Goal: Navigation & Orientation: Find specific page/section

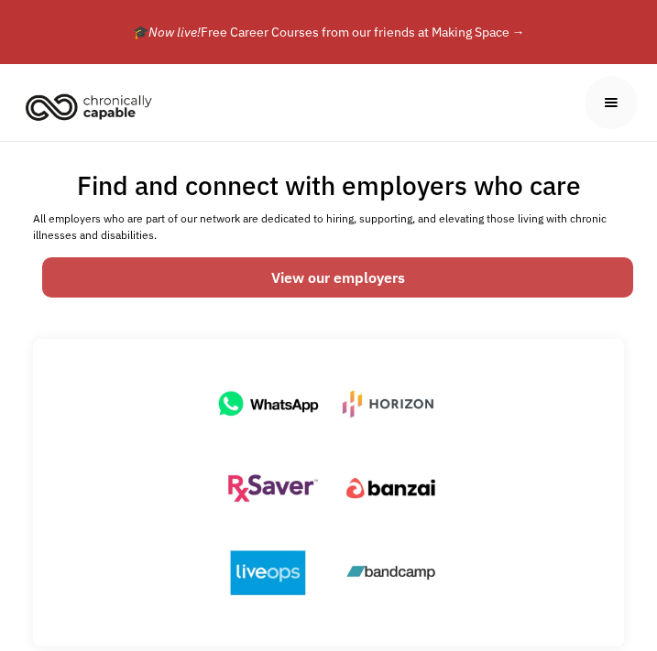
click at [274, 284] on link "View our employers" at bounding box center [337, 277] width 591 height 40
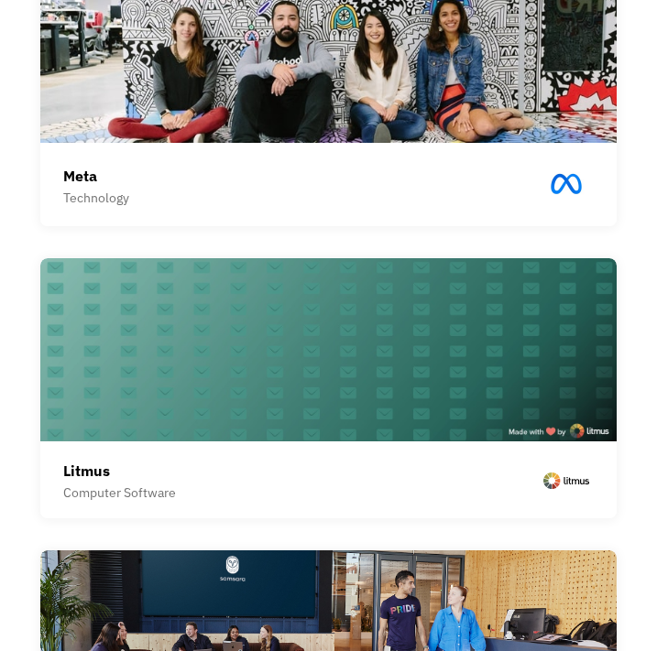
scroll to position [1250, 0]
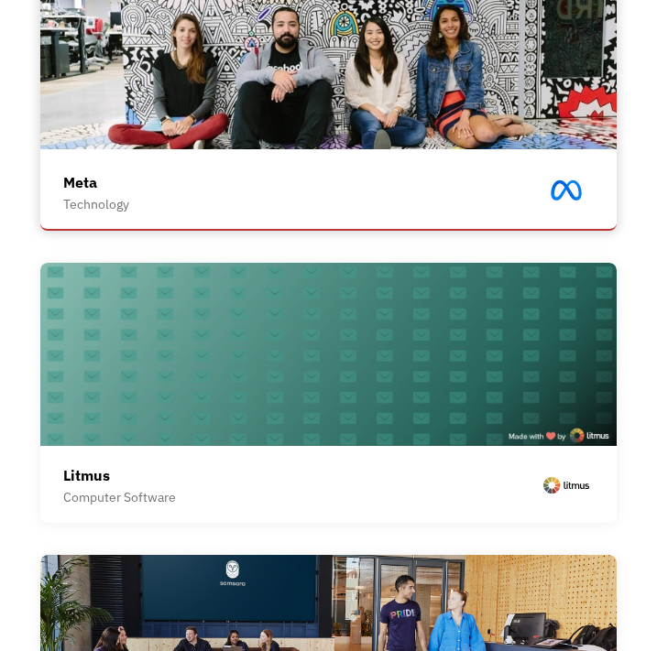
click at [176, 171] on div "Meta Technology" at bounding box center [327, 193] width 529 height 50
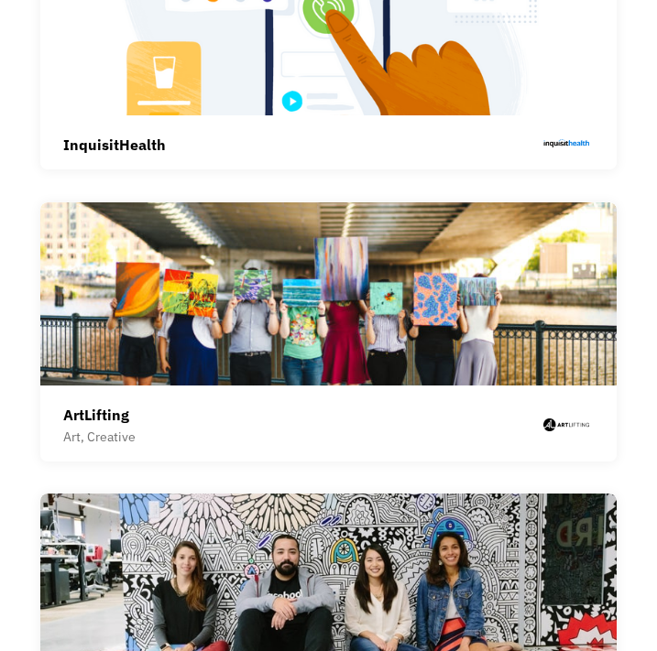
scroll to position [0, 0]
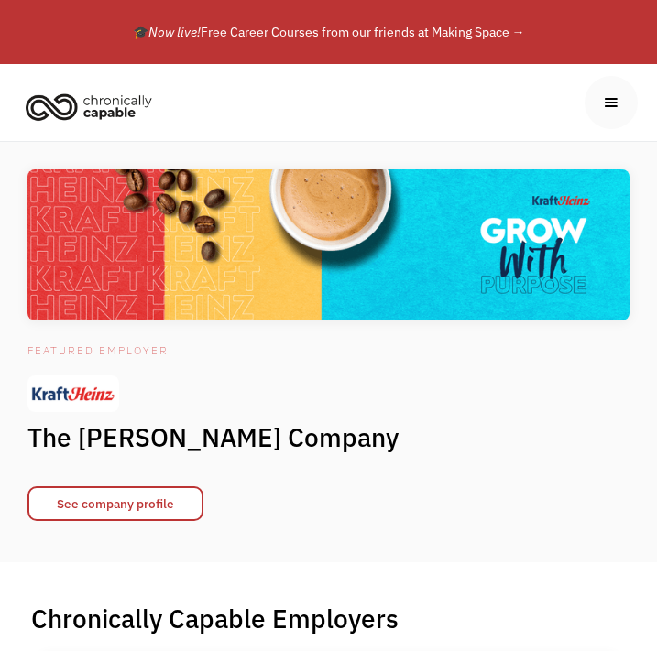
click at [611, 98] on div "menu" at bounding box center [611, 103] width 20 height 20
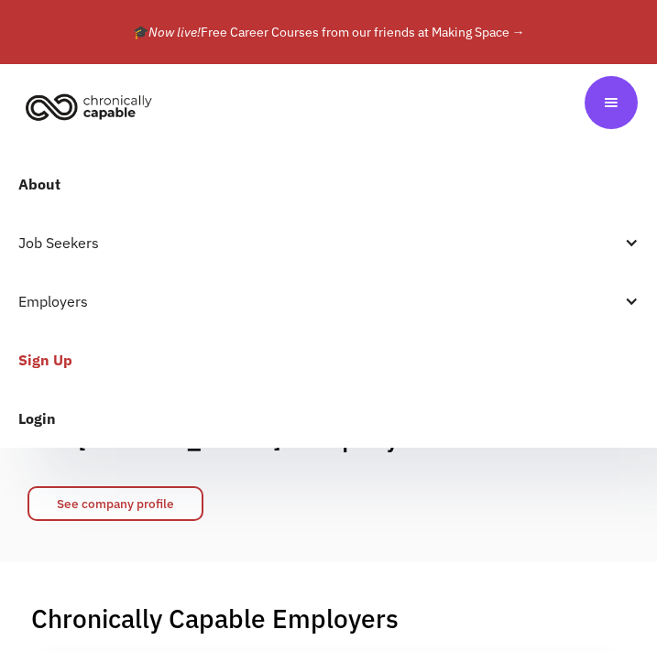
click at [76, 243] on div "Job Seekers" at bounding box center [319, 243] width 602 height 22
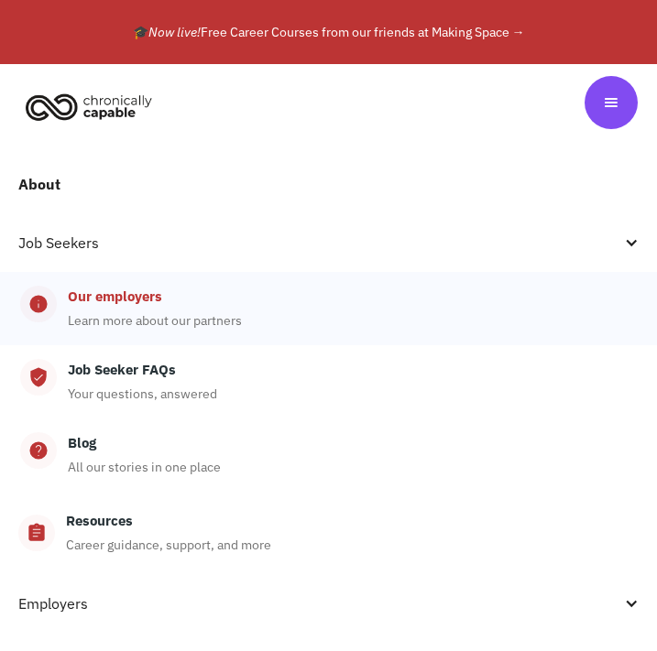
click at [141, 307] on div "Our employers" at bounding box center [115, 297] width 94 height 22
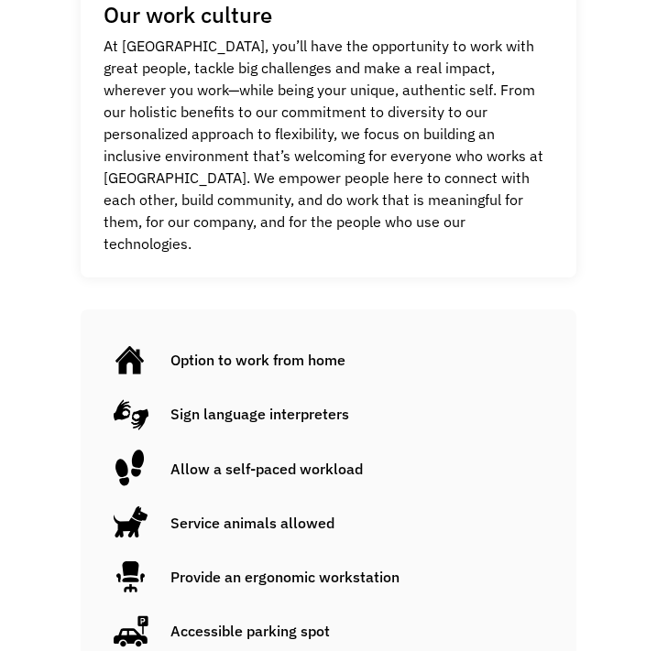
scroll to position [982, 0]
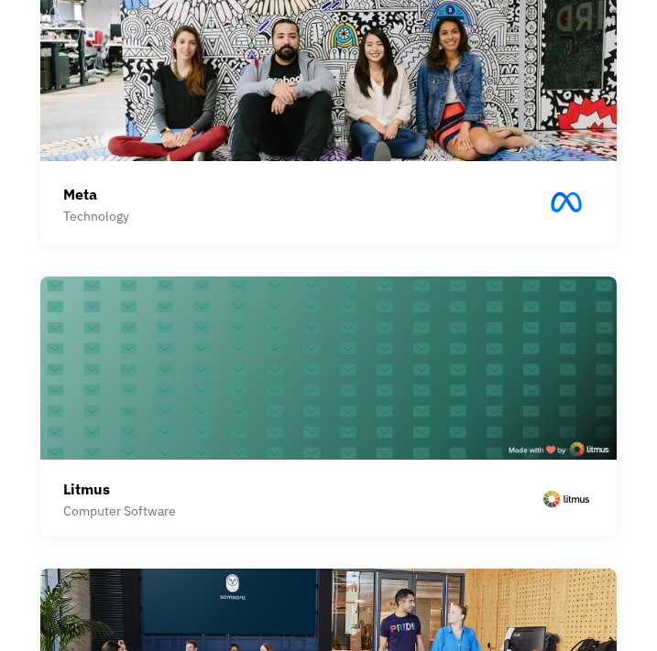
scroll to position [1658, 0]
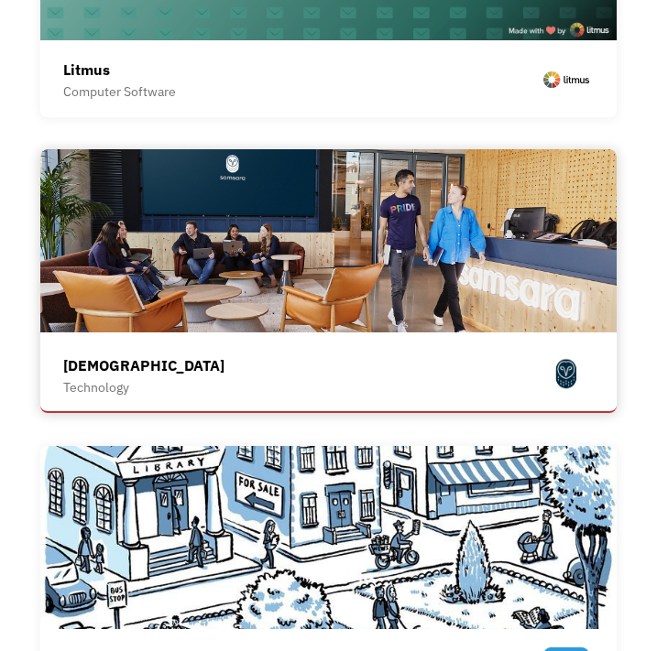
click at [148, 318] on img at bounding box center [327, 240] width 575 height 183
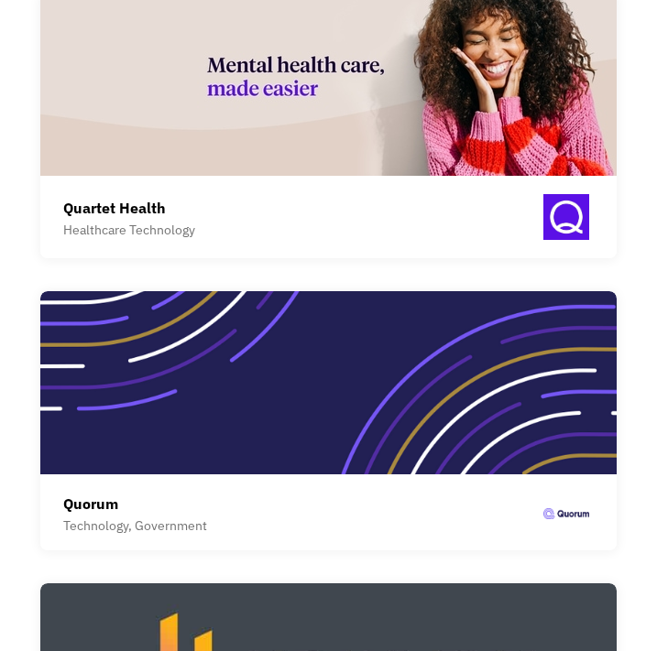
scroll to position [3295, 0]
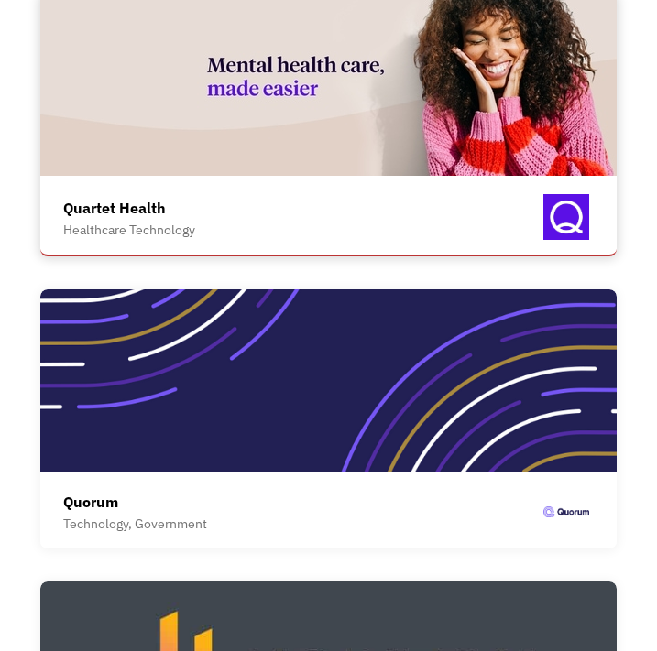
click at [174, 189] on div "Quartet Health Healthcare Technology Quartet is a platform that makes it easier…" at bounding box center [327, 220] width 529 height 70
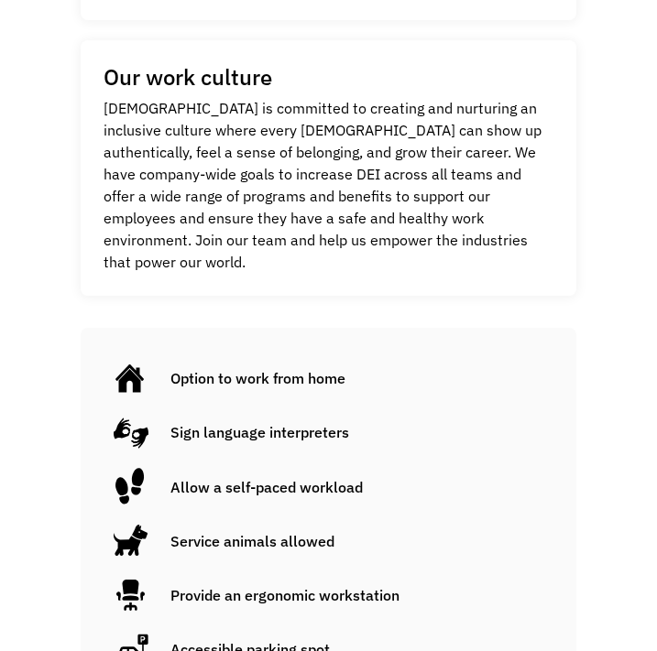
scroll to position [1057, 0]
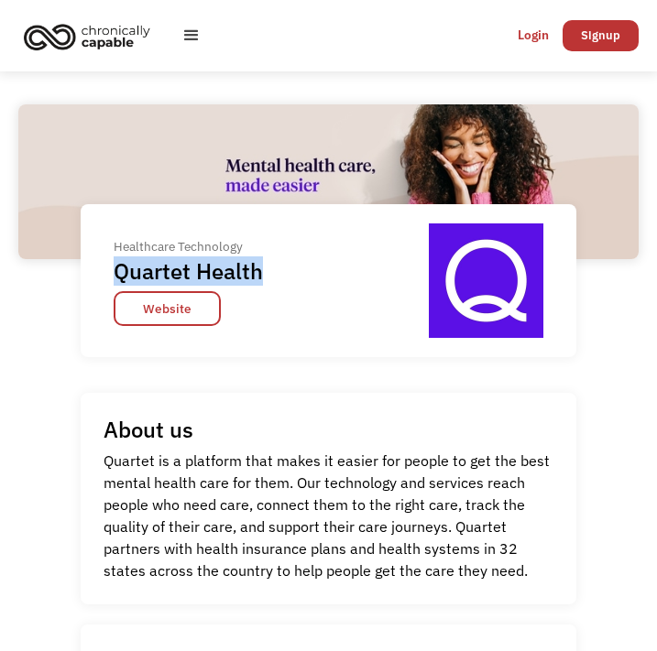
drag, startPoint x: 114, startPoint y: 267, endPoint x: 286, endPoint y: 267, distance: 172.2
click at [286, 267] on div "Healthcare Technology Quartet Health Website" at bounding box center [329, 281] width 496 height 154
copy h1 "Quartet Health"
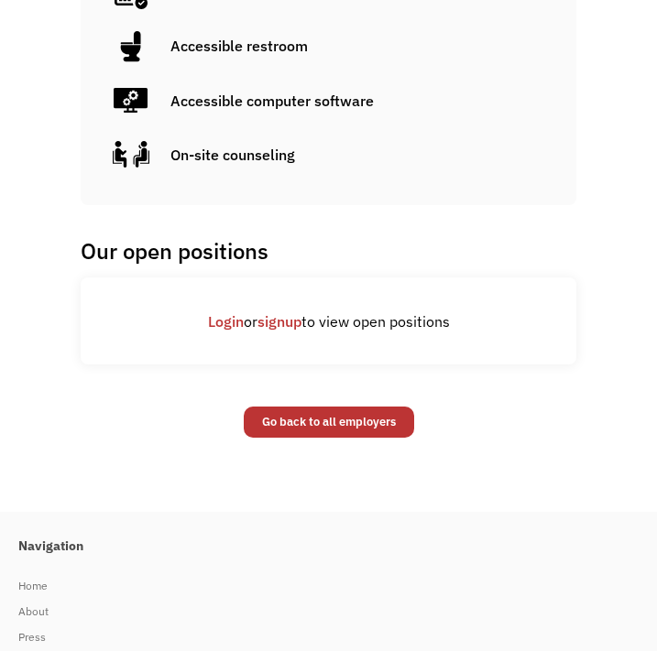
scroll to position [1365, 0]
